Goal: Task Accomplishment & Management: Use online tool/utility

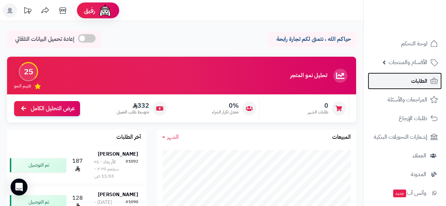
click at [423, 85] on span "الطلبات" at bounding box center [419, 81] width 16 height 10
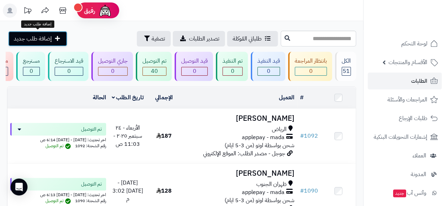
click at [54, 36] on link "إضافة طلب جديد" at bounding box center [37, 39] width 59 height 16
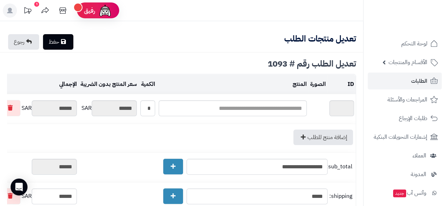
click at [35, 5] on div "1" at bounding box center [36, 4] width 5 height 5
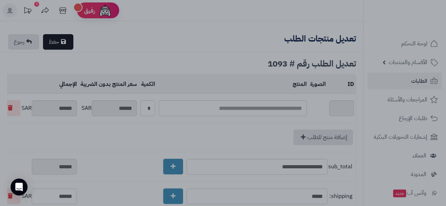
click at [35, 5] on div at bounding box center [223, 103] width 446 height 206
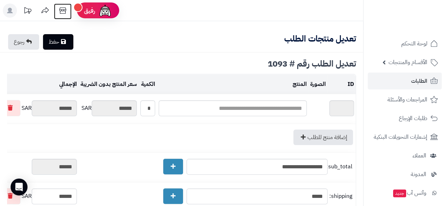
click at [66, 11] on icon at bounding box center [63, 11] width 14 height 14
